Goal: Task Accomplishment & Management: Complete application form

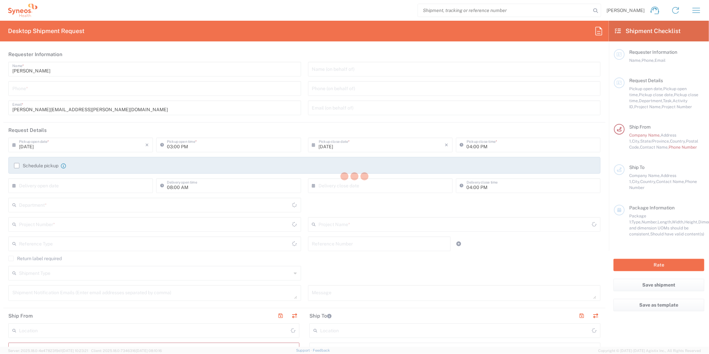
type input "[US_STATE]"
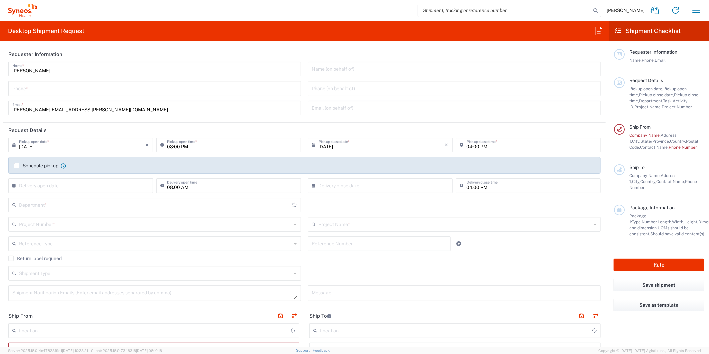
type input "8511"
type input "[GEOGRAPHIC_DATA]"
type input "Syneos Health, LLC-[GEOGRAPHIC_DATA] [GEOGRAPHIC_DATA] [GEOGRAPHIC_DATA]"
click at [693, 10] on icon "button" at bounding box center [696, 10] width 8 height 5
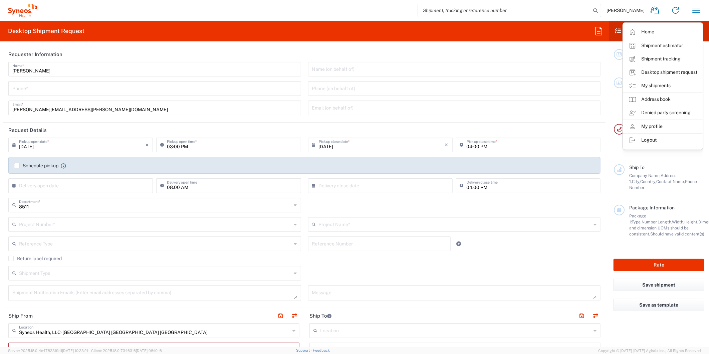
click at [648, 86] on link "My shipments" at bounding box center [662, 85] width 79 height 13
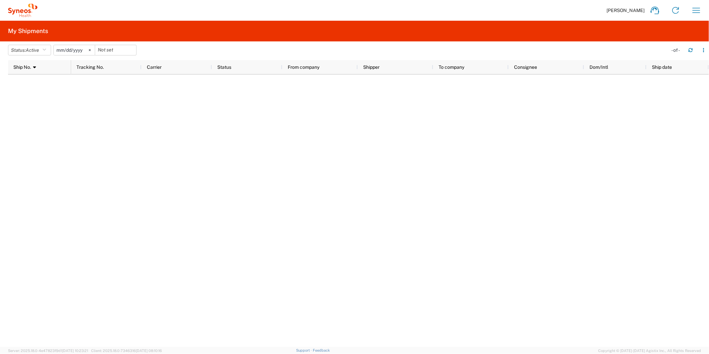
click at [58, 122] on div at bounding box center [358, 210] width 701 height 272
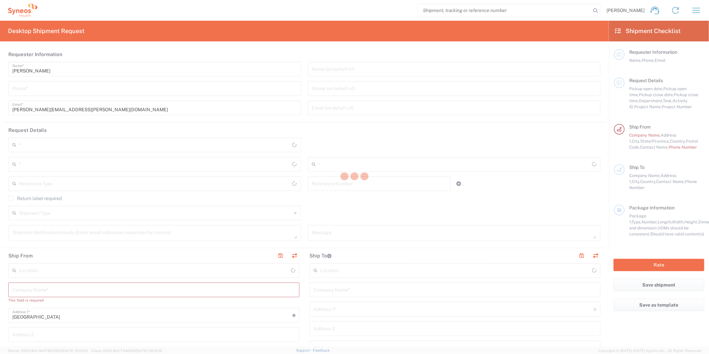
type input "[US_STATE]"
type input "[GEOGRAPHIC_DATA]"
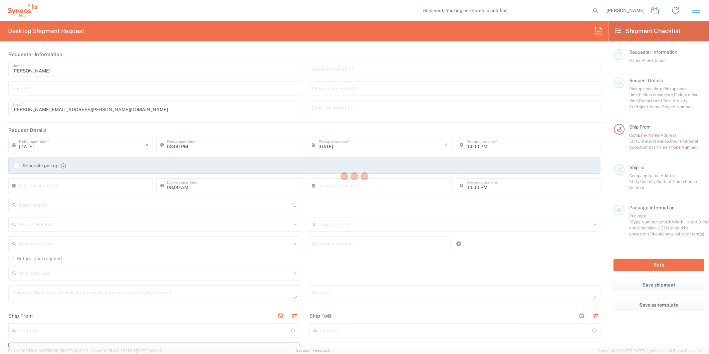
type input "8511"
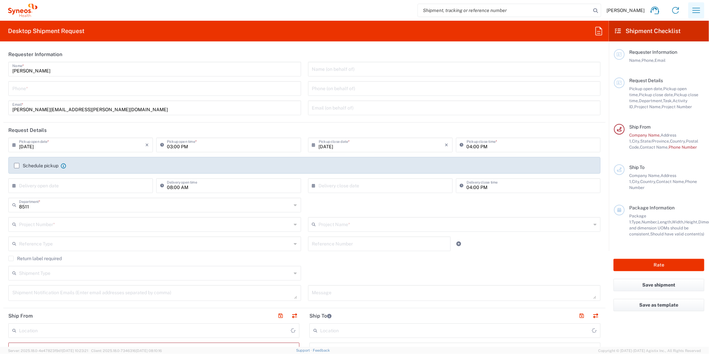
click at [699, 9] on icon "button" at bounding box center [696, 10] width 11 height 11
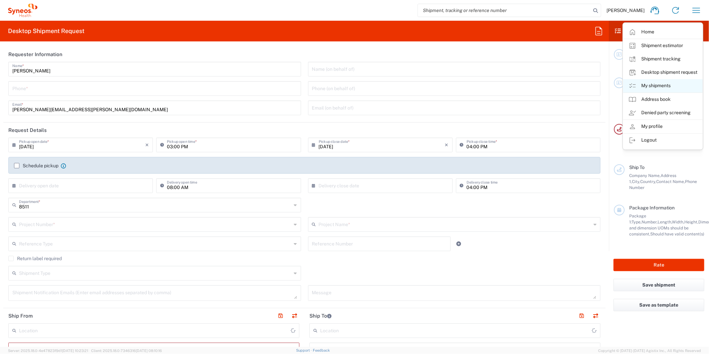
click at [649, 83] on link "My shipments" at bounding box center [662, 85] width 79 height 13
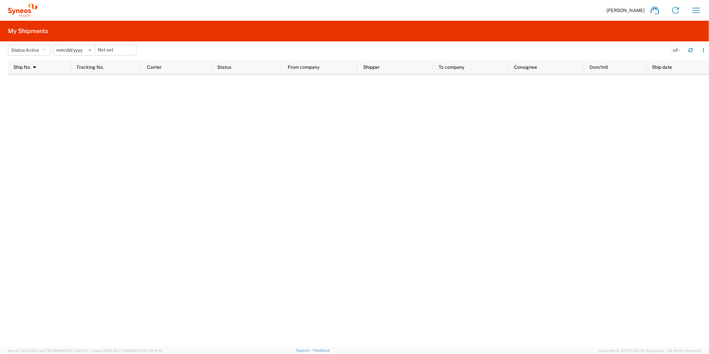
click at [90, 51] on icon at bounding box center [90, 50] width 2 height 2
click at [42, 48] on button "Status: Active" at bounding box center [29, 50] width 43 height 11
click at [38, 87] on span "All" at bounding box center [47, 85] width 78 height 10
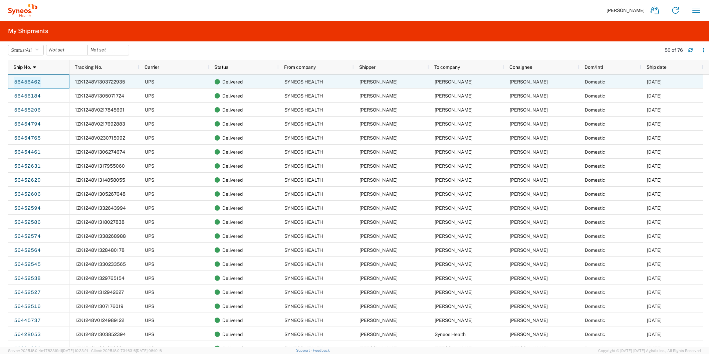
click at [30, 81] on link "56456462" at bounding box center [27, 82] width 27 height 11
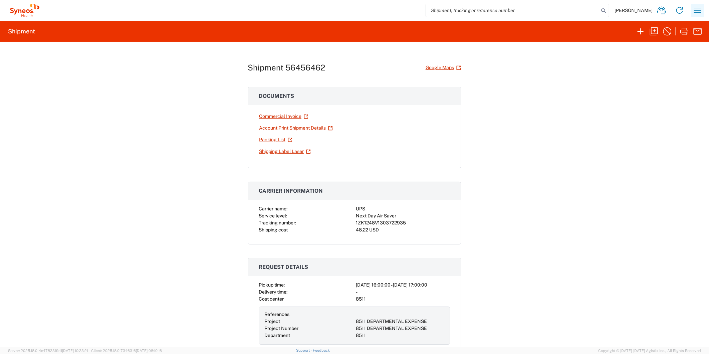
click at [698, 13] on icon "button" at bounding box center [697, 10] width 11 height 11
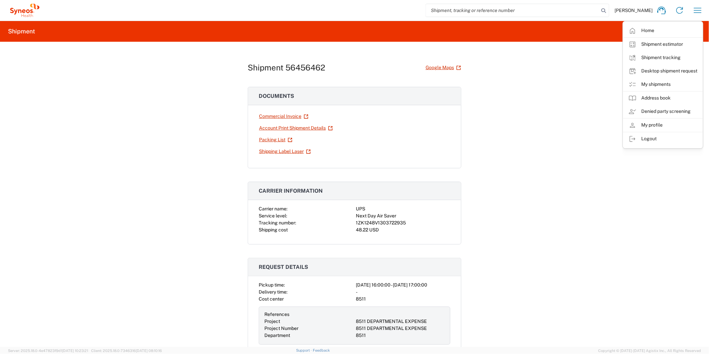
click at [576, 109] on div "Shipment 56456462 Google Maps Documents Commercial Invoice Account Print Shipme…" at bounding box center [354, 194] width 709 height 305
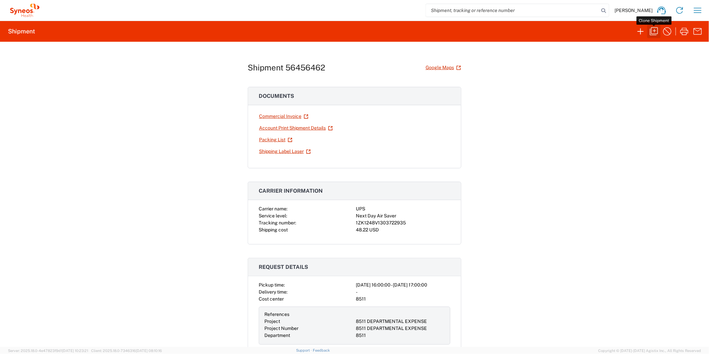
click at [650, 33] on icon "button" at bounding box center [654, 31] width 8 height 8
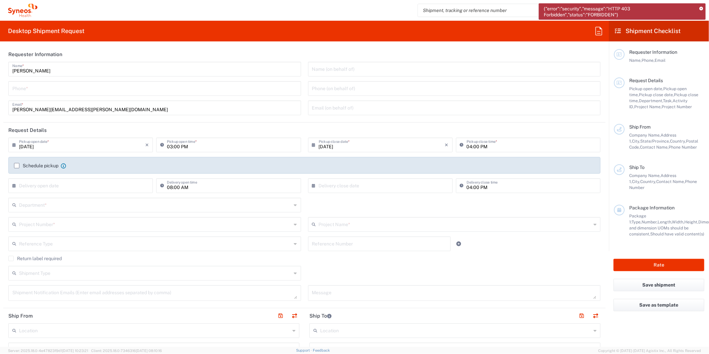
click at [50, 142] on input "[DATE]" at bounding box center [82, 144] width 126 height 12
click at [71, 177] on span "2" at bounding box center [72, 176] width 10 height 9
click at [210, 149] on input "03:00 PM" at bounding box center [232, 144] width 130 height 12
click at [187, 147] on input "03:00 PM" at bounding box center [232, 144] width 130 height 12
click at [342, 145] on input "[DATE]" at bounding box center [382, 144] width 126 height 12
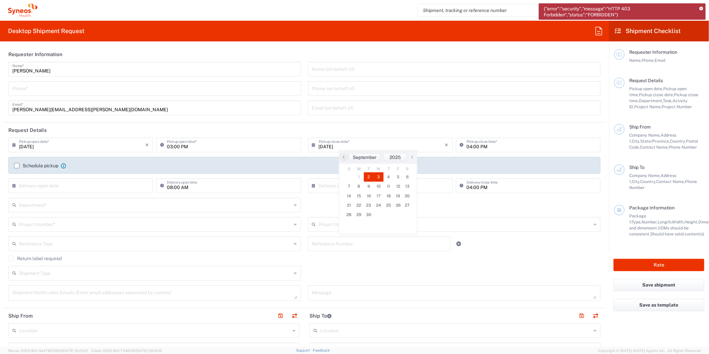
click at [376, 177] on span "3" at bounding box center [379, 176] width 10 height 9
type input "[DATE]"
click at [57, 92] on input "tel" at bounding box center [154, 88] width 285 height 12
type input "6097274460"
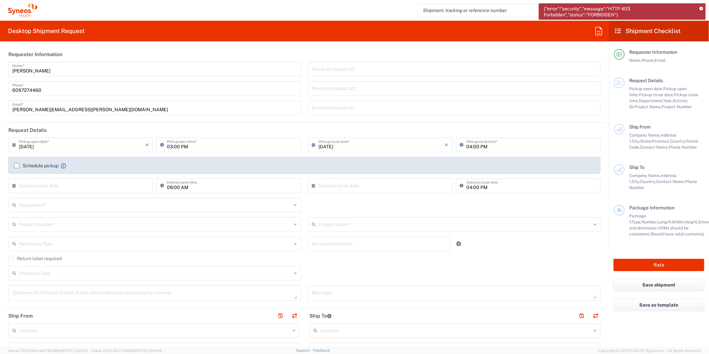
click at [276, 119] on div "[PERSON_NAME] Name * [PHONE_NUMBER] Phone * [PERSON_NAME][EMAIL_ADDRESS][PERSON…" at bounding box center [155, 91] width 300 height 58
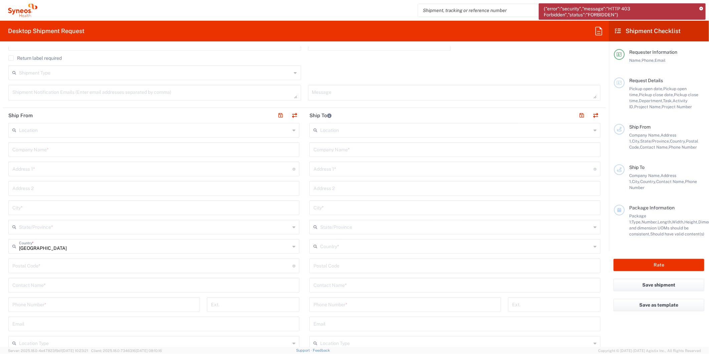
scroll to position [222, 0]
click at [47, 130] on input "text" at bounding box center [153, 127] width 283 height 12
click at [44, 126] on input "text" at bounding box center [153, 127] width 283 height 12
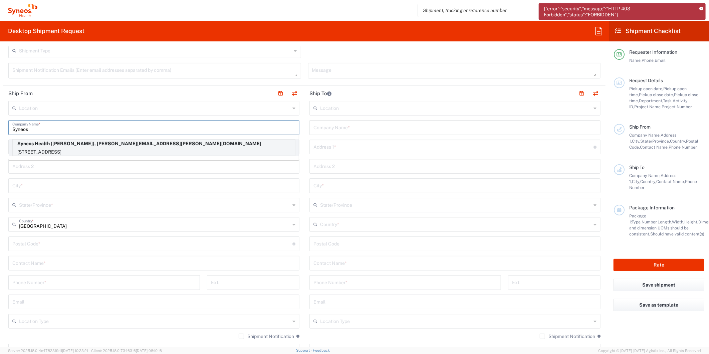
click at [76, 145] on p "Syneos Health ([PERSON_NAME]), [PERSON_NAME][EMAIL_ADDRESS][PERSON_NAME][DOMAIN…" at bounding box center [154, 143] width 282 height 8
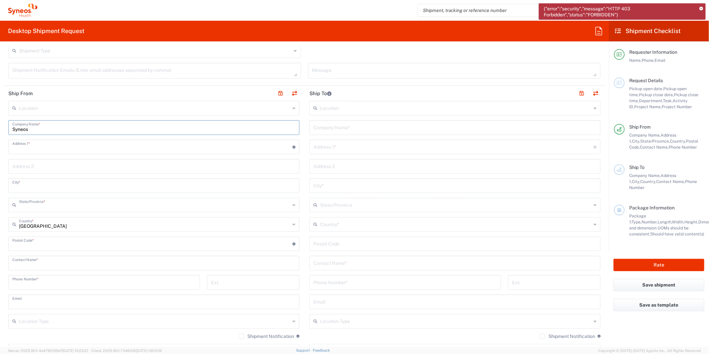
type input "Syneos Health"
type input "[GEOGRAPHIC_DATA]"
type input "Morrisville"
type input "[US_STATE]"
type input "27560"
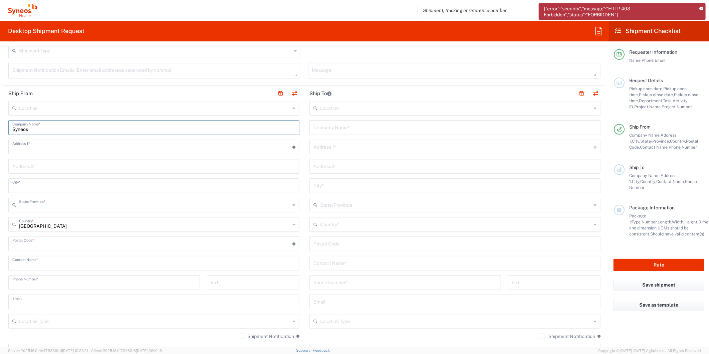
type input "[PERSON_NAME]"
type input "9739037882"
type input "[PERSON_NAME][EMAIL_ADDRESS][PERSON_NAME][DOMAIN_NAME]"
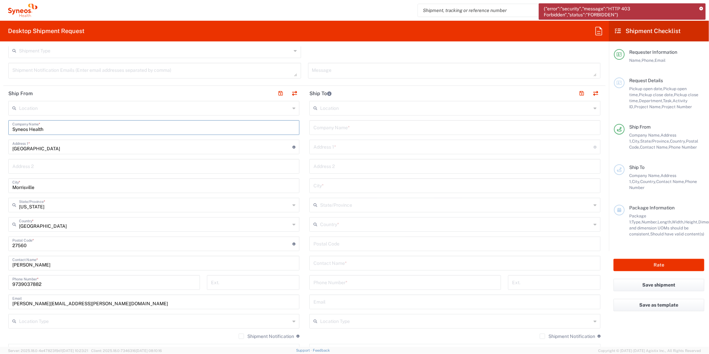
click at [338, 147] on input "text" at bounding box center [453, 146] width 280 height 12
click at [339, 129] on input "text" at bounding box center [454, 127] width 283 height 12
click at [363, 126] on input "[PERSON_NAME]" at bounding box center [454, 127] width 283 height 12
type input "[PERSON_NAME], Marshal"
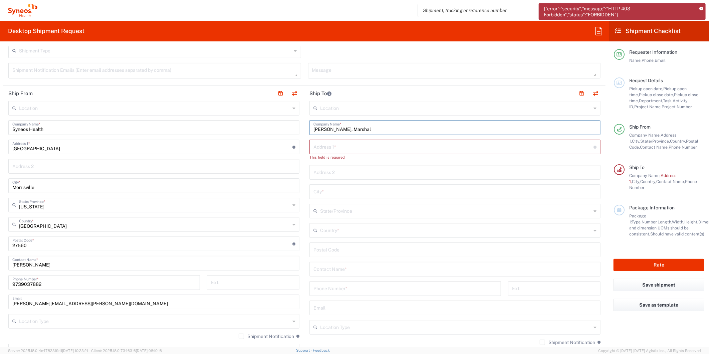
click at [350, 142] on input "text" at bounding box center [453, 146] width 280 height 12
type input "[STREET_ADDRESS]"
click at [328, 185] on input "text" at bounding box center [454, 185] width 283 height 12
type input "Bayside"
click at [334, 203] on input "text" at bounding box center [455, 205] width 271 height 12
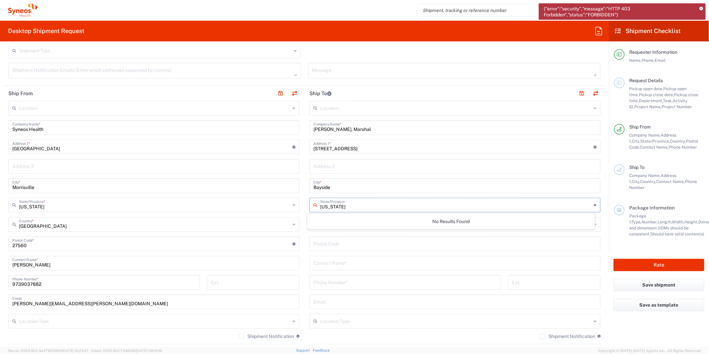
click at [359, 204] on input "[US_STATE]" at bounding box center [455, 205] width 271 height 12
type input "N"
click at [299, 219] on main "Location [PERSON_NAME] LLC-[GEOGRAPHIC_DATA] [GEOGRAPHIC_DATA] [GEOGRAPHIC_DATA…" at bounding box center [153, 231] width 301 height 261
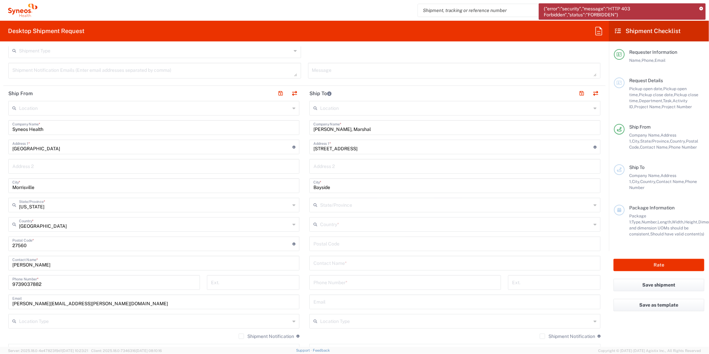
click at [321, 224] on input "text" at bounding box center [455, 224] width 271 height 12
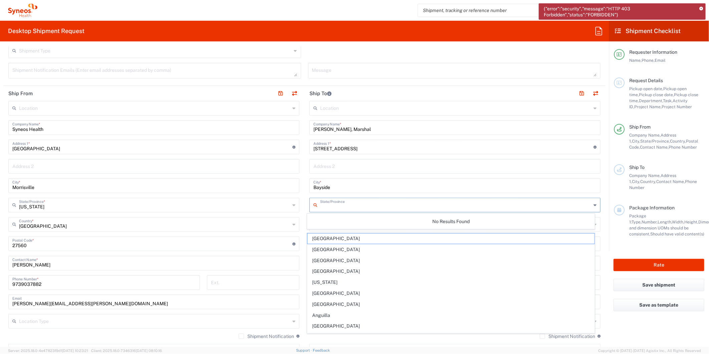
click at [331, 205] on input "text" at bounding box center [455, 205] width 271 height 12
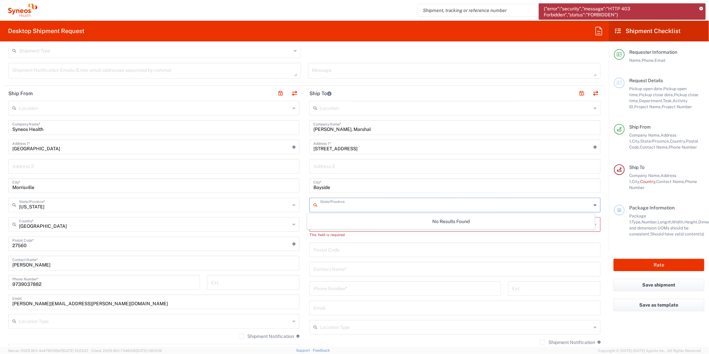
click at [298, 215] on main "Location [PERSON_NAME] LLC-[GEOGRAPHIC_DATA] [GEOGRAPHIC_DATA] [GEOGRAPHIC_DATA…" at bounding box center [153, 231] width 301 height 261
click at [322, 221] on input "text" at bounding box center [455, 224] width 271 height 12
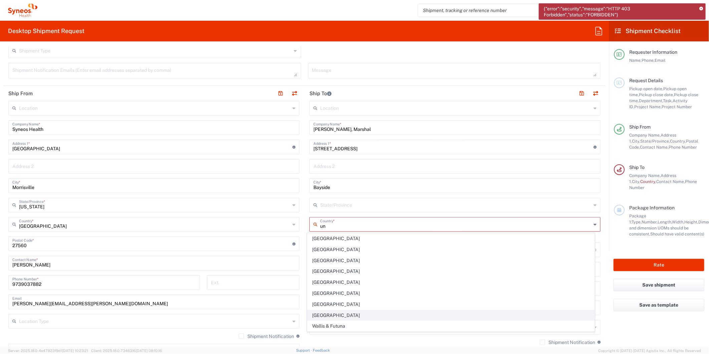
click at [322, 312] on span "[GEOGRAPHIC_DATA]" at bounding box center [450, 315] width 287 height 10
type input "[GEOGRAPHIC_DATA]"
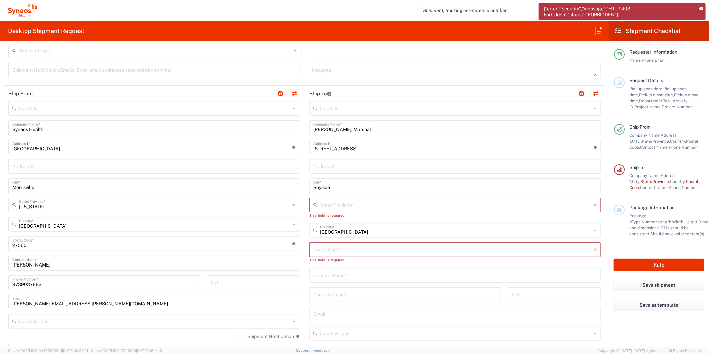
click at [340, 199] on input "text" at bounding box center [455, 205] width 271 height 12
click at [339, 250] on span "[US_STATE]" at bounding box center [450, 252] width 287 height 10
type input "[US_STATE]"
click at [329, 241] on input "undefined" at bounding box center [453, 243] width 280 height 12
type input "11361"
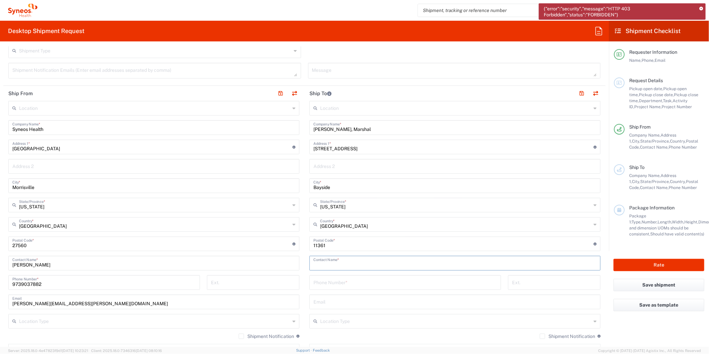
click at [319, 261] on input "text" at bounding box center [454, 263] width 283 height 12
type input "S"
click at [419, 128] on input "[PERSON_NAME], Marshal" at bounding box center [454, 127] width 283 height 12
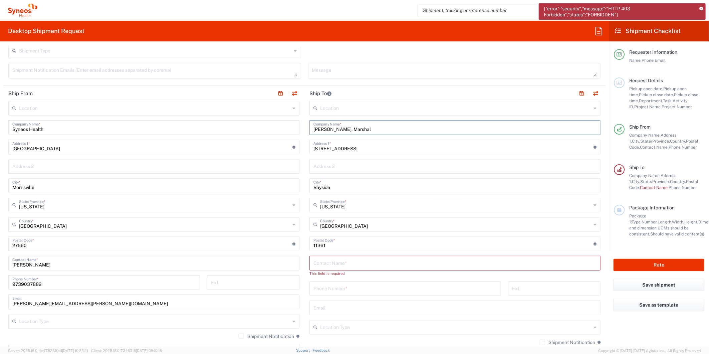
click at [419, 128] on input "[PERSON_NAME], Marshal" at bounding box center [454, 127] width 283 height 12
click at [342, 266] on input "text" at bounding box center [454, 263] width 283 height 12
paste input "[PERSON_NAME], Marshal"
type input "[PERSON_NAME], Marshal"
click at [337, 278] on input "tel" at bounding box center [405, 282] width 184 height 12
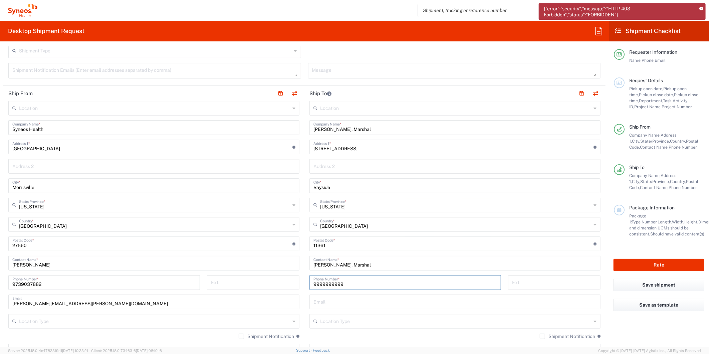
type input "9999999999"
click at [298, 275] on div "Ext." at bounding box center [253, 284] width 99 height 19
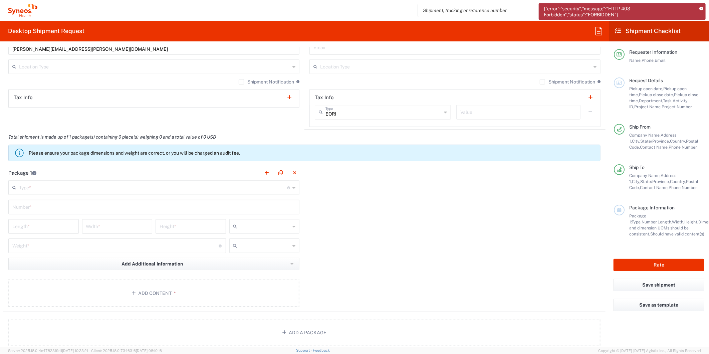
scroll to position [482, 0]
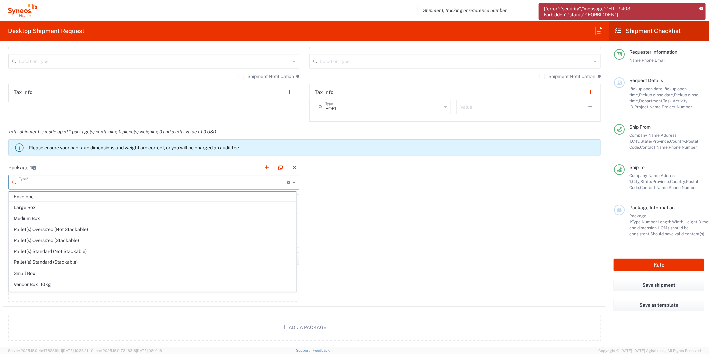
click at [40, 185] on input "text" at bounding box center [153, 182] width 268 height 12
click at [37, 197] on span "Envelope" at bounding box center [152, 197] width 287 height 10
type input "Envelope"
type input "1"
type input "9.5"
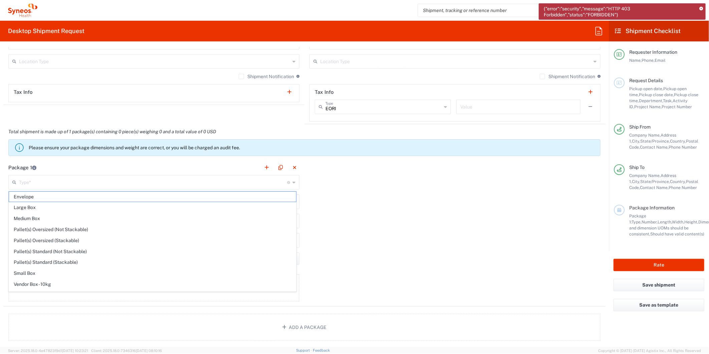
type input "12.5"
type input "0.25"
type input "in"
type input "0.45"
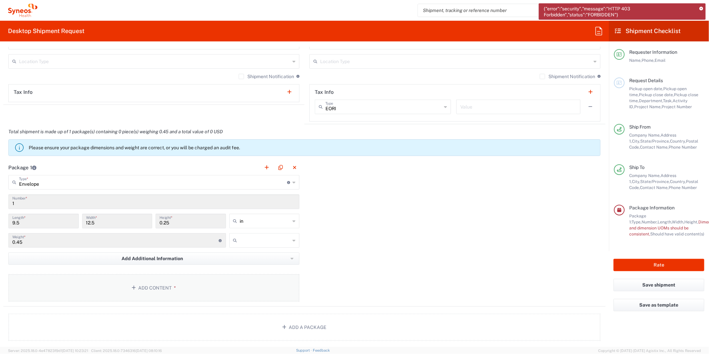
click at [182, 291] on button "Add Content *" at bounding box center [153, 287] width 291 height 27
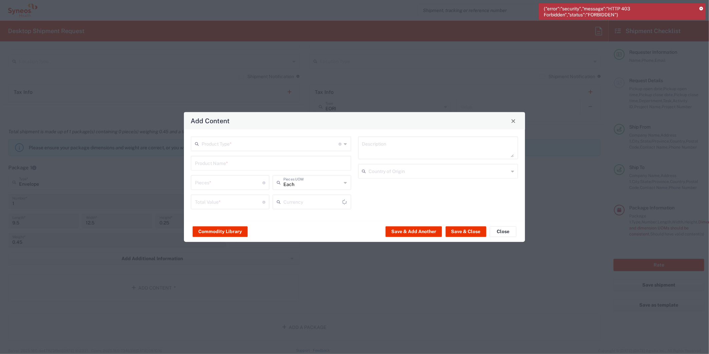
type input "US Dollar"
click at [246, 143] on input "text" at bounding box center [270, 143] width 137 height 12
click at [230, 159] on span "Documents" at bounding box center [271, 158] width 159 height 10
type input "Documents"
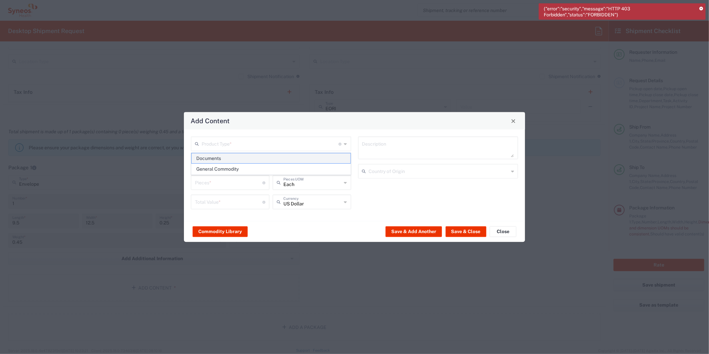
type input "1"
type textarea "Documents"
click at [463, 232] on button "Save & Close" at bounding box center [465, 231] width 41 height 11
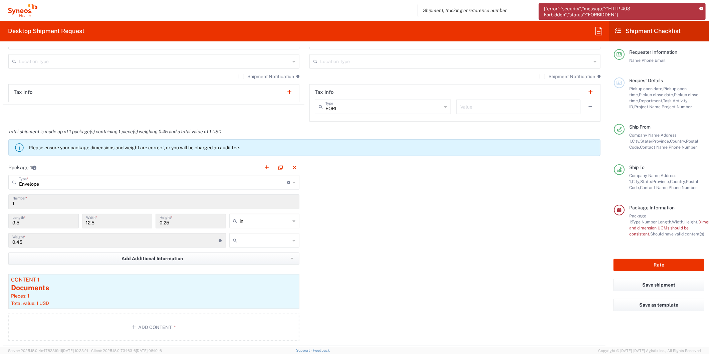
scroll to position [556, 0]
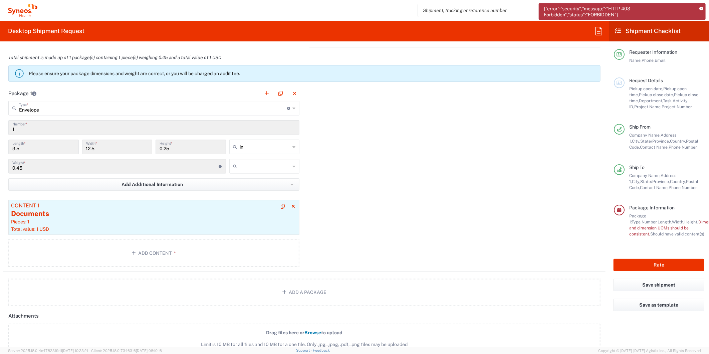
click at [155, 221] on div "Pieces: 1" at bounding box center [154, 222] width 286 height 6
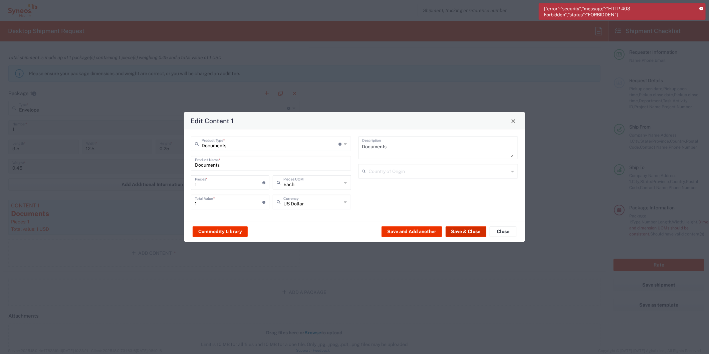
click at [466, 232] on button "Save & Close" at bounding box center [465, 231] width 41 height 11
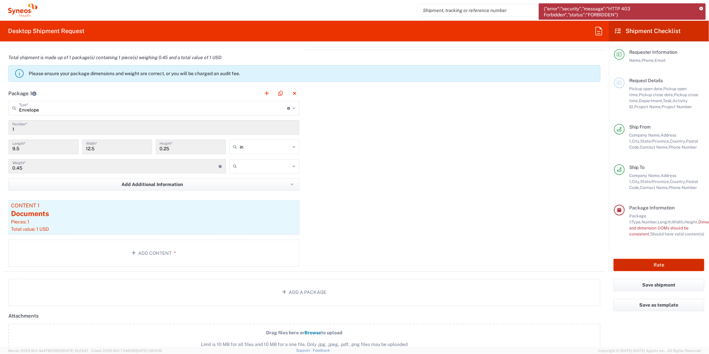
click at [643, 262] on button "Rate" at bounding box center [658, 265] width 91 height 12
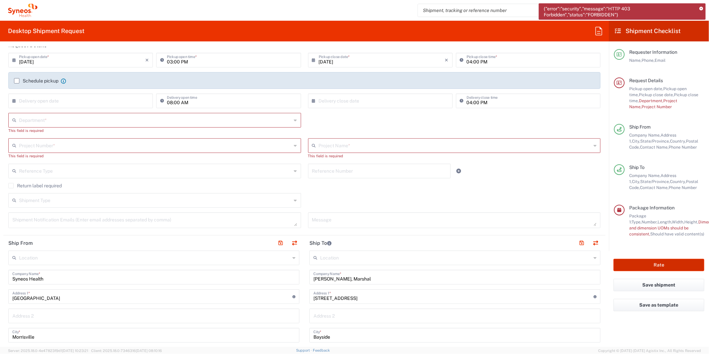
scroll to position [49, 0]
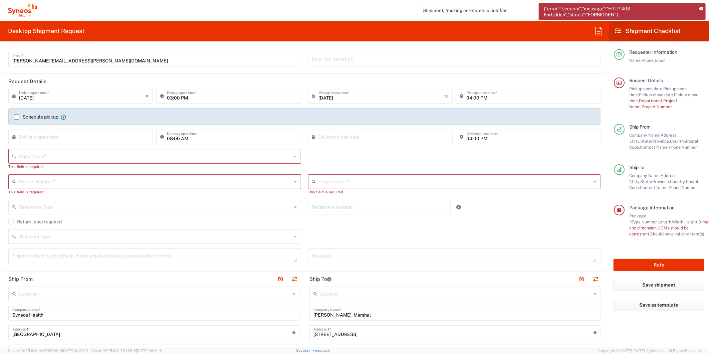
click at [38, 151] on input "text" at bounding box center [155, 156] width 273 height 12
click at [44, 158] on input "text" at bounding box center [155, 156] width 273 height 12
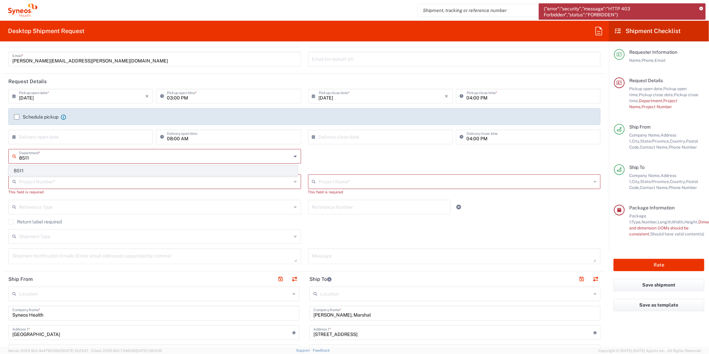
scroll to position [0, 0]
type input "8511"
click at [35, 171] on span "8511" at bounding box center [153, 171] width 288 height 10
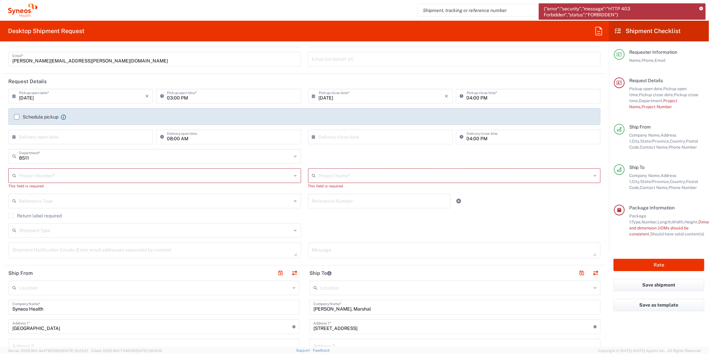
click at [38, 176] on input "text" at bounding box center [155, 175] width 273 height 12
click at [46, 201] on span "8511 DEPARTMENTAL EXPENSE" at bounding box center [153, 201] width 288 height 10
type input "8511 DEPARTMENTAL EXPENSE"
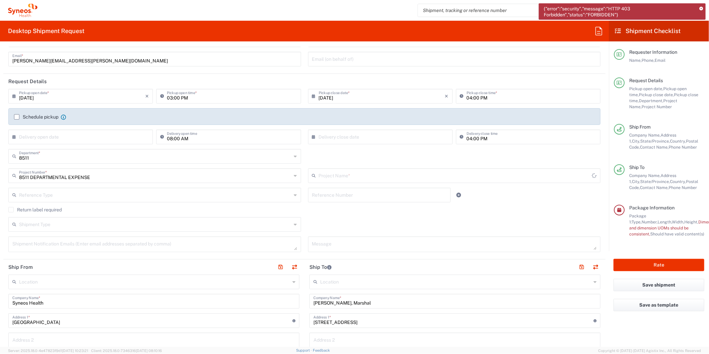
type input "8511 DEPARTMENTAL EXPENSE"
click at [359, 221] on div "Shipment Type Batch Regular" at bounding box center [304, 226] width 599 height 19
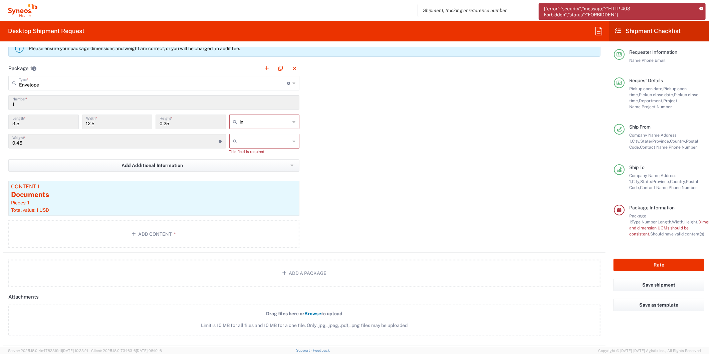
scroll to position [568, 0]
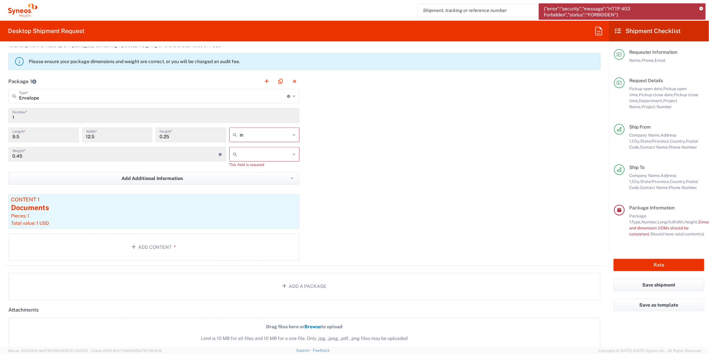
click at [254, 152] on input "text" at bounding box center [265, 154] width 50 height 11
click at [249, 178] on span "lbs" at bounding box center [262, 180] width 68 height 10
type input "lbs"
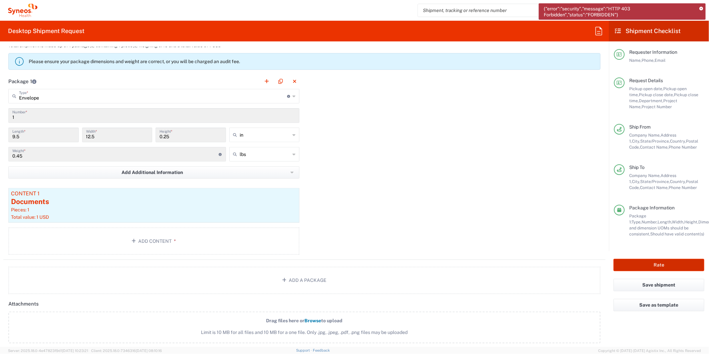
click at [646, 263] on button "Rate" at bounding box center [658, 265] width 91 height 12
type input "8511 DEPARTMENTAL EXPENSE"
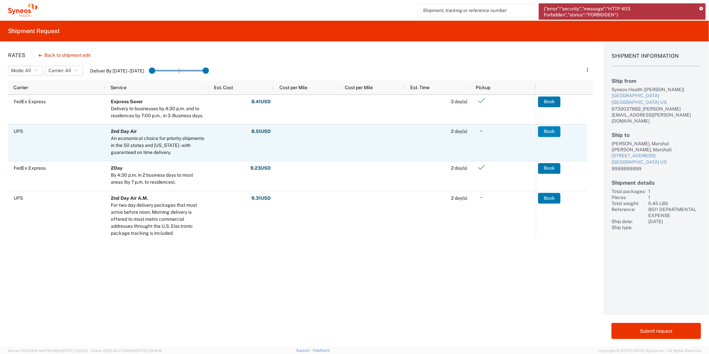
click at [551, 130] on button "Book" at bounding box center [549, 131] width 22 height 11
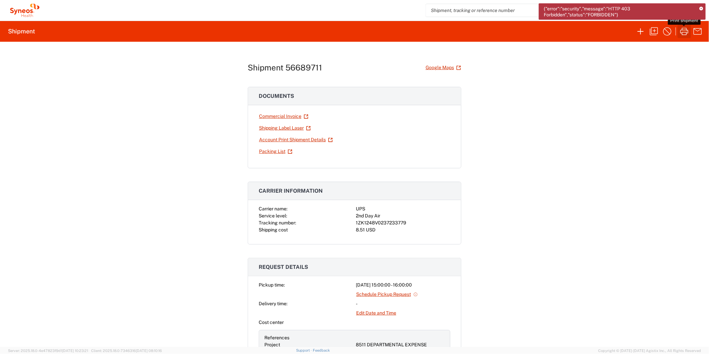
click at [681, 32] on icon "button" at bounding box center [684, 31] width 11 height 11
